Goal: Information Seeking & Learning: Check status

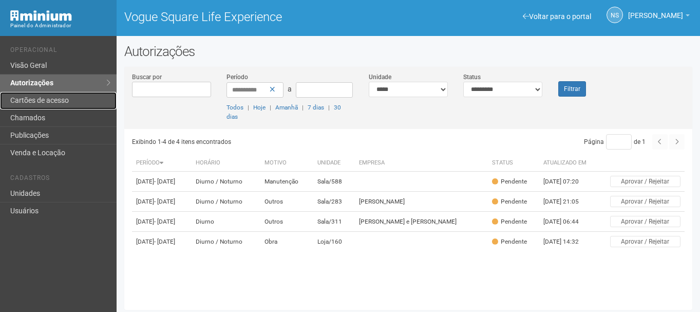
click at [47, 97] on link "Cartões de acesso" at bounding box center [58, 100] width 117 height 17
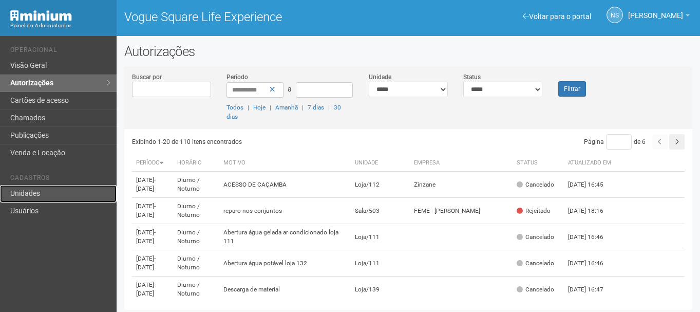
click at [69, 195] on link "Unidades" at bounding box center [58, 193] width 117 height 17
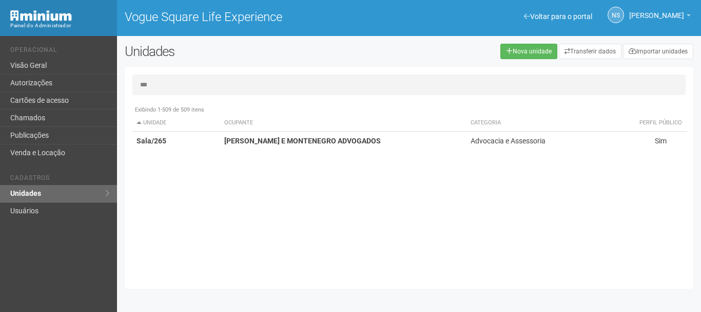
type input "***"
click at [285, 155] on div "Exibindo 1-509 de 509 itens Unidade Ocupante Categoria Perfil público Loja/101 …" at bounding box center [412, 190] width 561 height 181
click at [279, 140] on strong "CARVALHO DE SÁ E MONTENEGRO ADVOGADOS" at bounding box center [302, 141] width 157 height 8
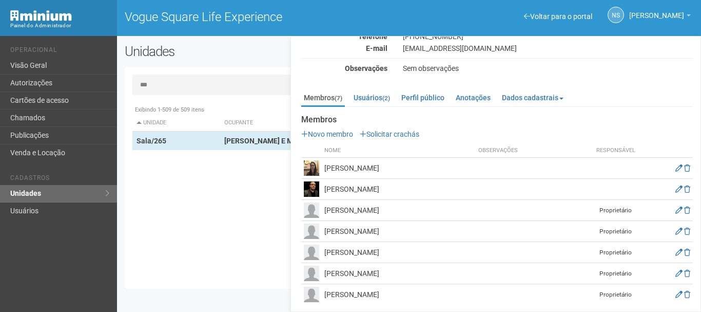
scroll to position [80, 0]
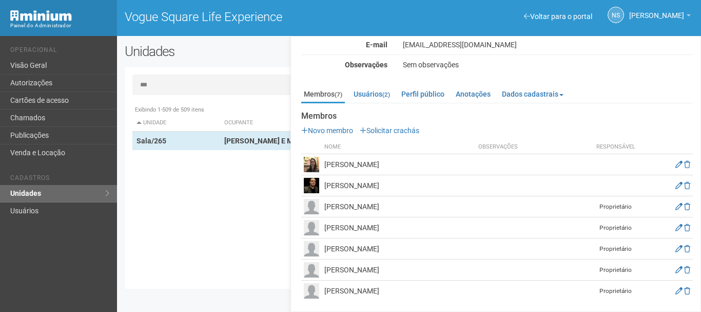
click at [348, 273] on td "Maria da Gloria de Carvalho Montenegro" at bounding box center [399, 269] width 154 height 21
click at [348, 272] on td "Maria da Gloria de Carvalho Montenegro" at bounding box center [399, 269] width 154 height 21
click at [678, 266] on icon at bounding box center [679, 269] width 7 height 7
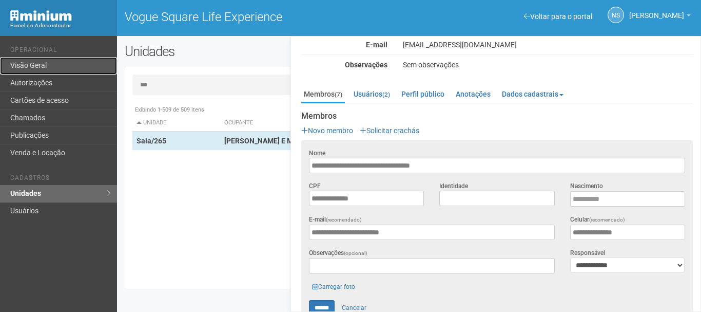
click at [26, 64] on link "Visão Geral" at bounding box center [58, 65] width 117 height 17
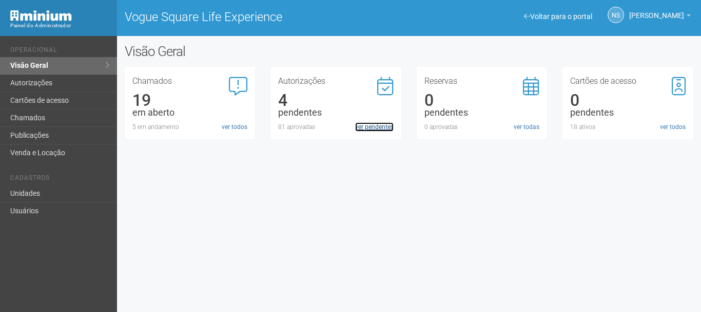
click at [386, 126] on link "ver pendentes" at bounding box center [374, 126] width 39 height 9
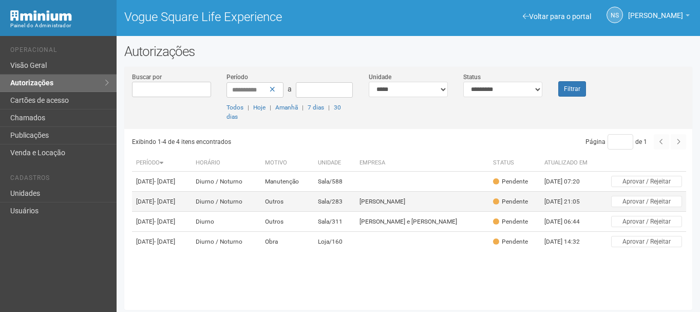
click at [312, 208] on td "Outros" at bounding box center [287, 202] width 53 height 20
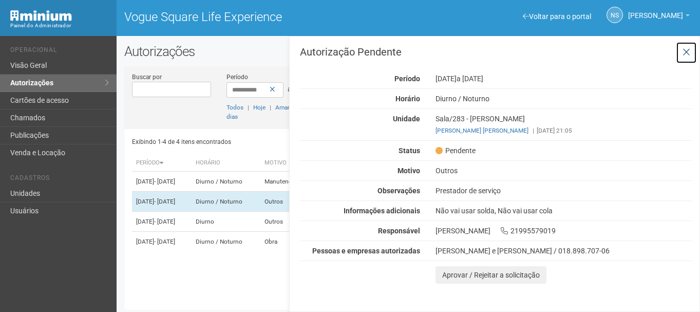
click at [695, 54] on button at bounding box center [686, 53] width 21 height 22
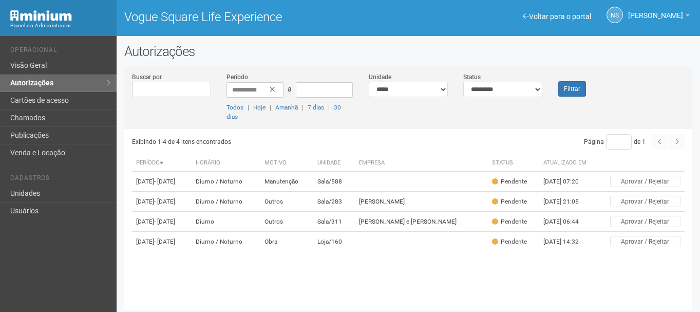
click at [9, 56] on div "Voltar para o portal Operacional Visão Geral Autorizações Cartões de acesso Cha…" at bounding box center [58, 174] width 117 height 276
click at [23, 67] on link "Visão Geral" at bounding box center [58, 65] width 117 height 17
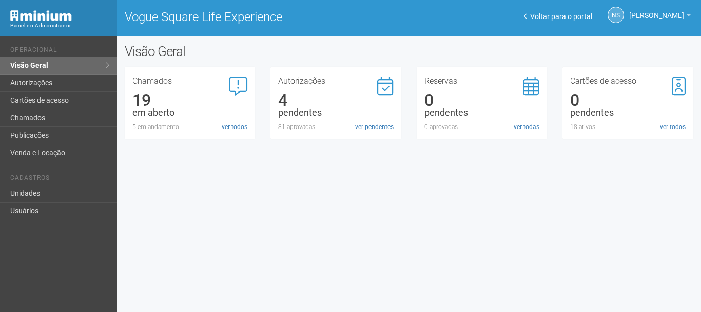
click at [332, 223] on div "Voltar para o portal Operacional Visão Geral Autorizações Cartões de acesso Cha…" at bounding box center [350, 174] width 701 height 276
click at [41, 182] on li "Cadastros" at bounding box center [59, 179] width 99 height 11
click at [68, 197] on link "Unidades" at bounding box center [58, 193] width 117 height 17
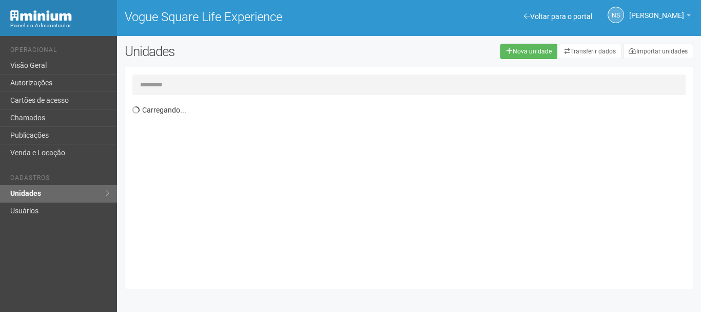
click at [247, 79] on input "text" at bounding box center [409, 84] width 554 height 21
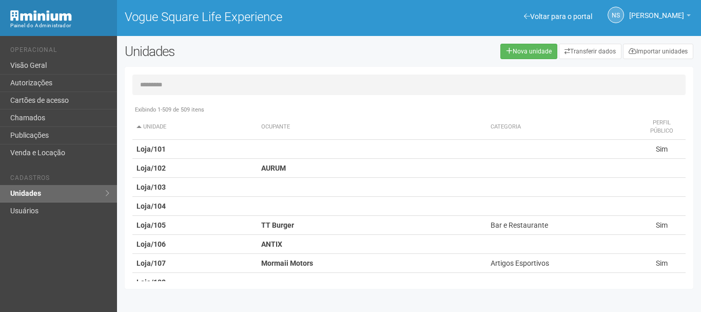
click at [151, 91] on input "text" at bounding box center [409, 84] width 554 height 21
click at [363, 43] on div "Voltar para o portal Operacional Visão Geral Autorizações Cartões de acesso Cha…" at bounding box center [350, 174] width 701 height 276
click at [60, 74] on link "Visão Geral" at bounding box center [58, 65] width 117 height 17
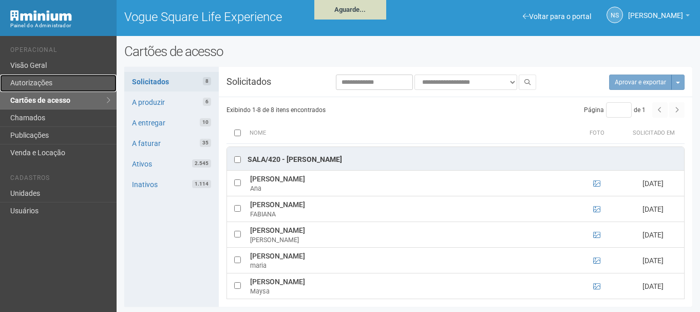
click at [49, 86] on link "Autorizações" at bounding box center [58, 82] width 117 height 17
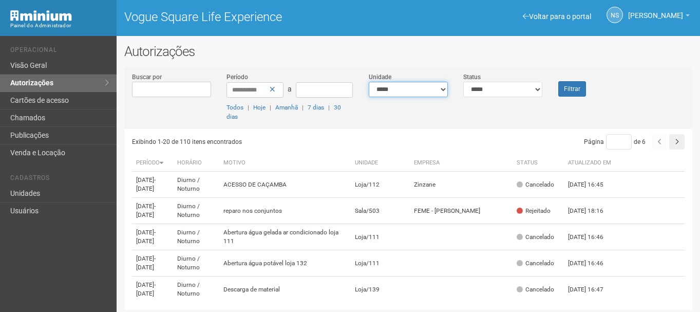
click at [402, 90] on select "**********" at bounding box center [408, 89] width 79 height 15
select select "**********"
click at [369, 82] on select "**********" at bounding box center [408, 89] width 79 height 15
click at [276, 92] on input "**********" at bounding box center [254, 89] width 57 height 15
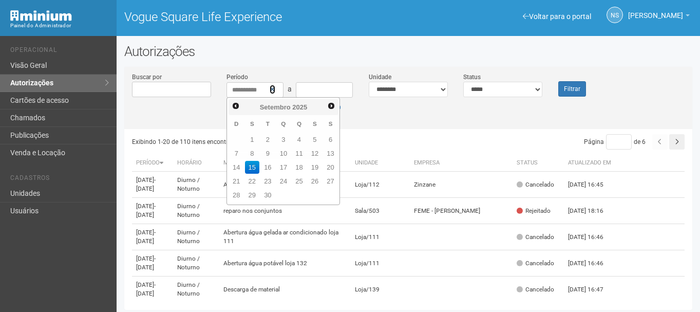
click at [272, 89] on icon at bounding box center [273, 89] width 6 height 7
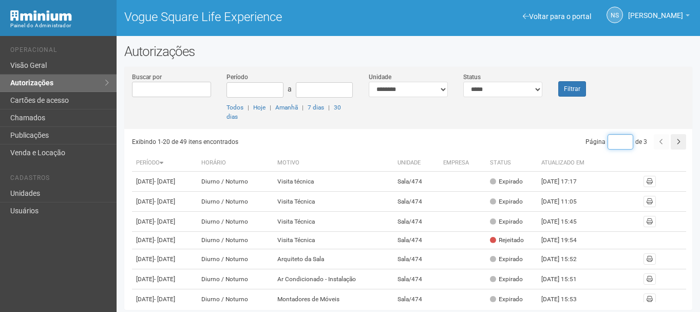
type input "*"
click at [619, 140] on input "*" at bounding box center [620, 141] width 26 height 15
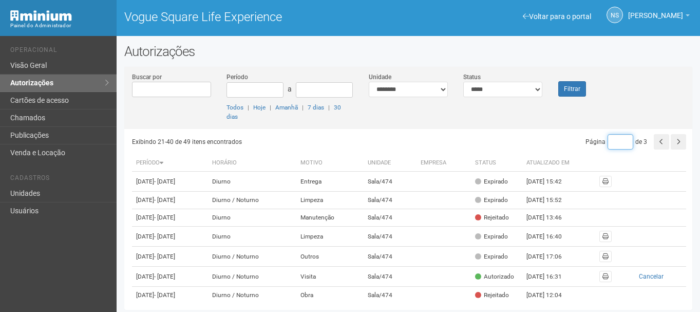
drag, startPoint x: 0, startPoint y: 0, endPoint x: 618, endPoint y: 141, distance: 634.2
click at [618, 141] on input "*" at bounding box center [620, 141] width 26 height 15
type input "*"
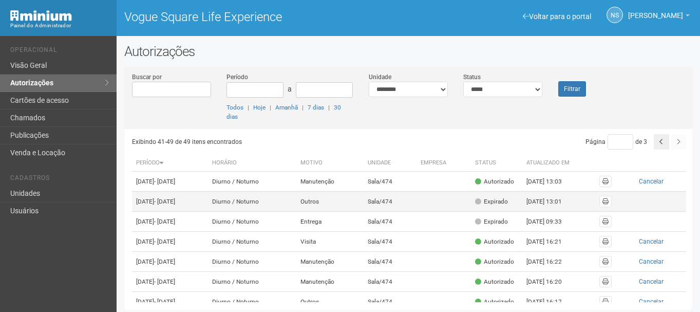
click at [486, 204] on td "Expirado" at bounding box center [496, 202] width 51 height 20
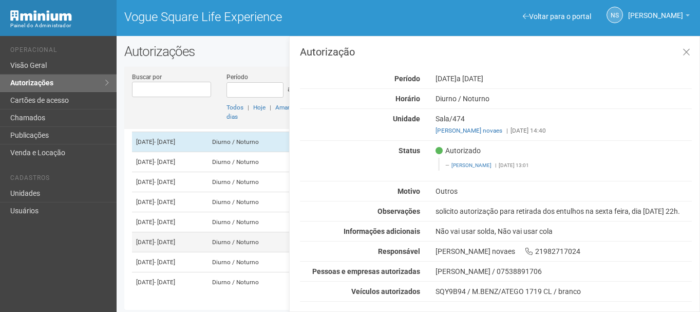
scroll to position [116, 0]
click at [687, 49] on icon at bounding box center [686, 52] width 8 height 10
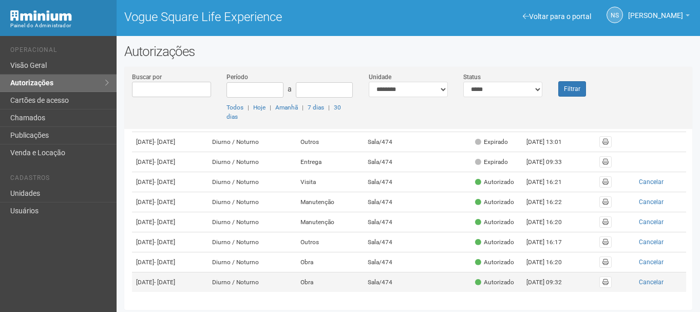
scroll to position [3, 0]
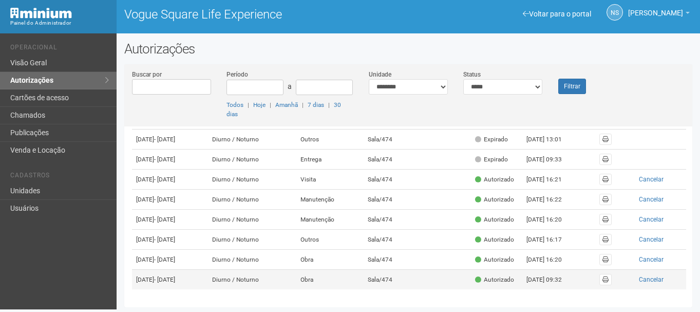
click at [295, 276] on td "Diurno / Noturno" at bounding box center [252, 280] width 88 height 20
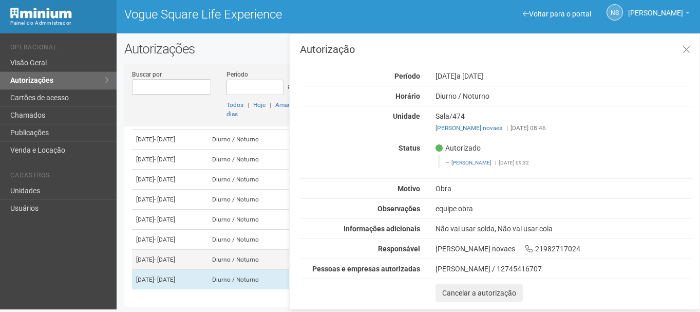
click at [199, 258] on td "[DATE] - [DATE]" at bounding box center [170, 260] width 76 height 20
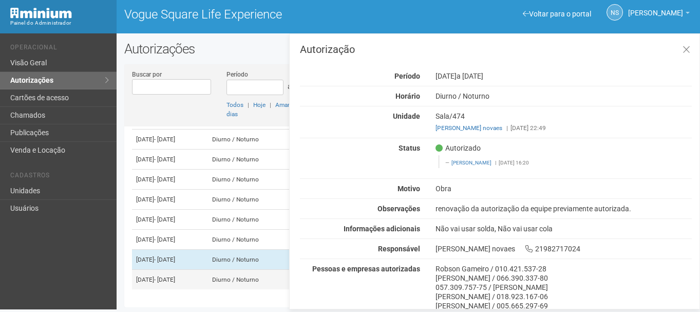
click at [175, 276] on span "- [DATE]" at bounding box center [164, 279] width 21 height 7
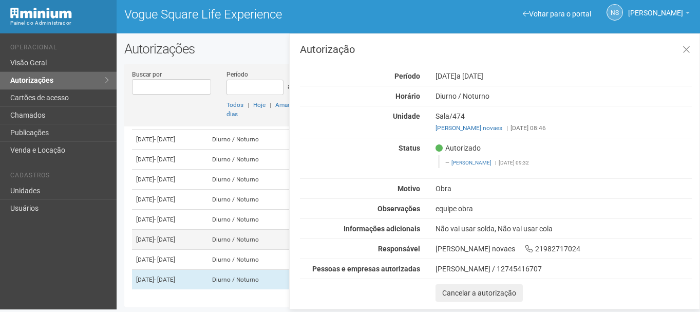
click at [175, 236] on span "- [DATE]" at bounding box center [164, 239] width 21 height 7
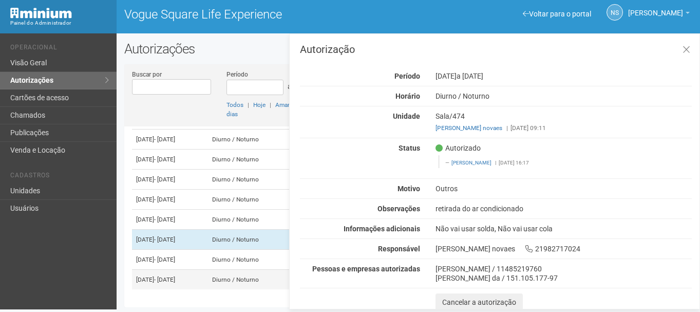
click at [200, 284] on td "[DATE] - [DATE]" at bounding box center [170, 280] width 76 height 20
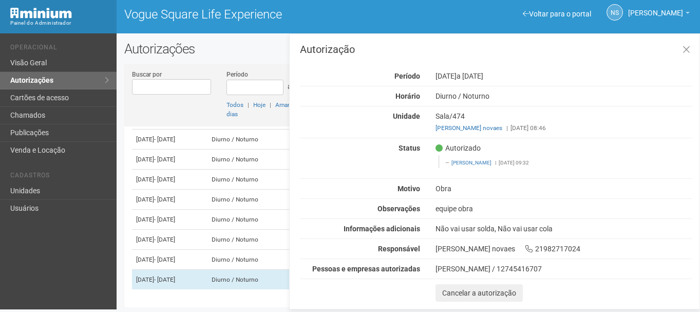
click at [440, 270] on div "[PERSON_NAME] / 12745416707" at bounding box center [563, 268] width 256 height 9
click at [440, 270] on div "Carlos Eduardo dos Santos Cout / 12745416707" at bounding box center [563, 268] width 256 height 9
click at [622, 137] on div "Autorização Período 15/09/2025 a 01/01/2026 Horário Diurno / Noturno Unidade Sa…" at bounding box center [496, 172] width 392 height 257
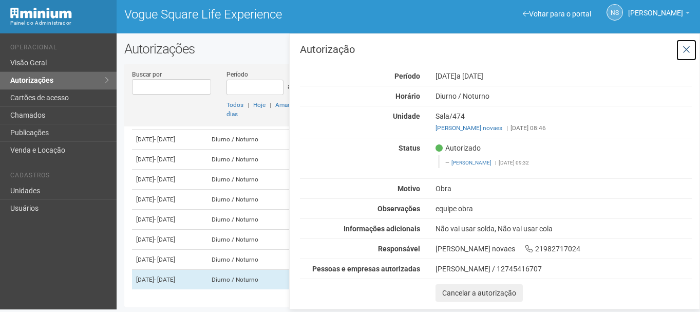
click at [689, 51] on icon at bounding box center [686, 50] width 8 height 10
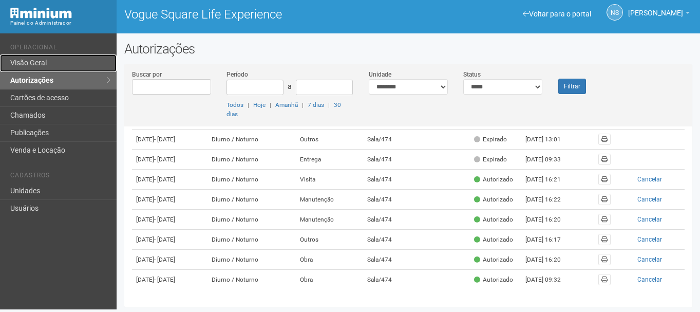
click at [28, 64] on link "Visão Geral" at bounding box center [58, 62] width 117 height 17
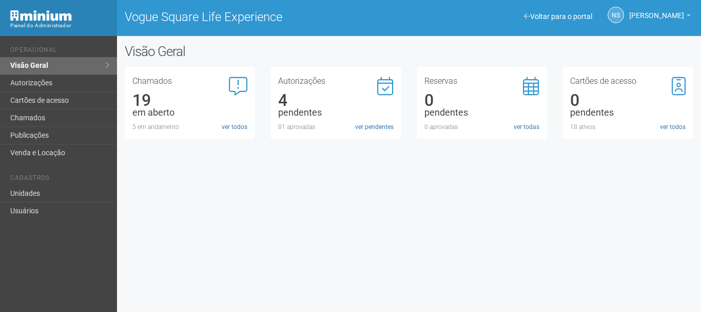
click at [350, 309] on div "Voltar para o portal Operacional Visão Geral Autorizações Cartões de acesso Cha…" at bounding box center [350, 174] width 701 height 276
